Goal: Task Accomplishment & Management: Complete application form

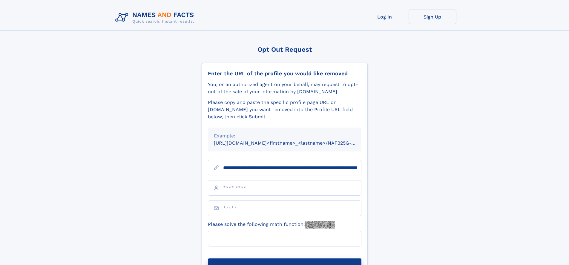
type input "**********"
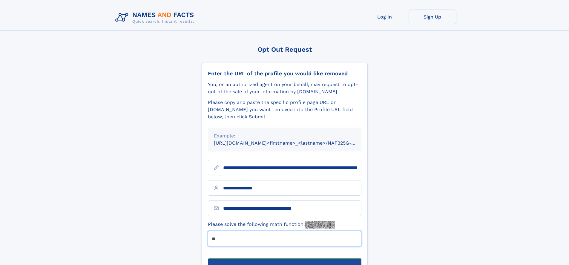
type input "**"
click at [285, 259] on button "Submit Opt Out Request" at bounding box center [285, 268] width 154 height 19
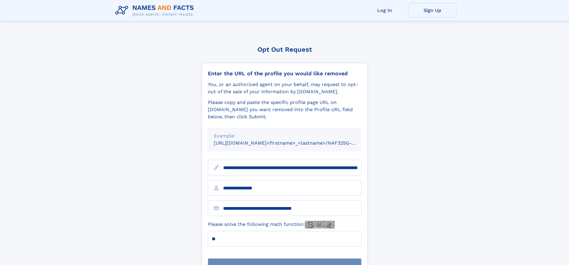
scroll to position [19, 0]
